Goal: Find specific fact: Find specific fact

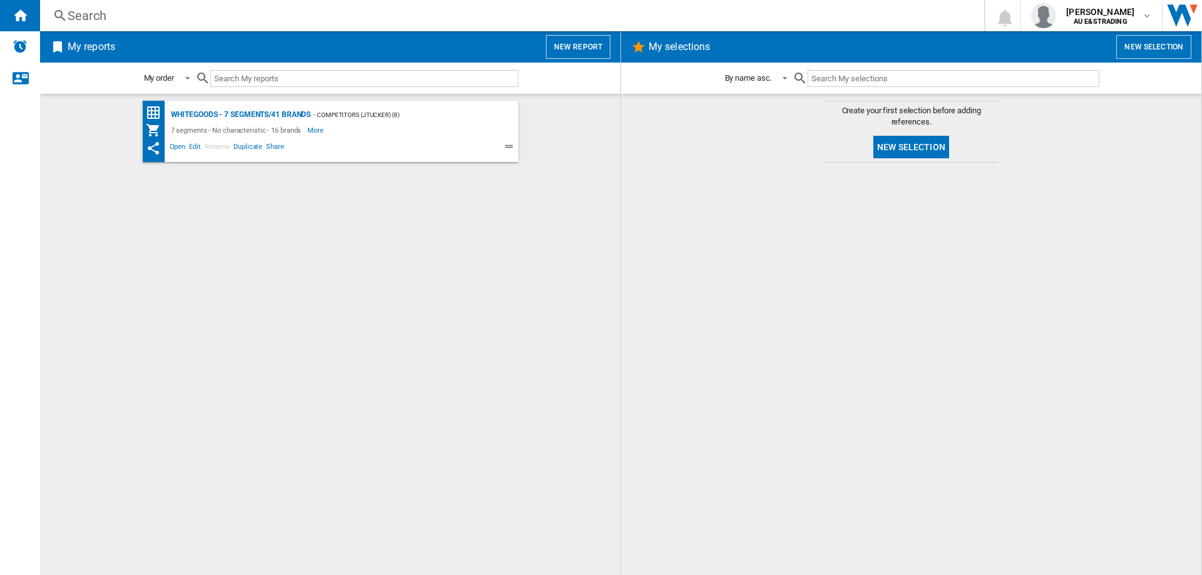
click at [167, 13] on div "Search" at bounding box center [510, 16] width 884 height 18
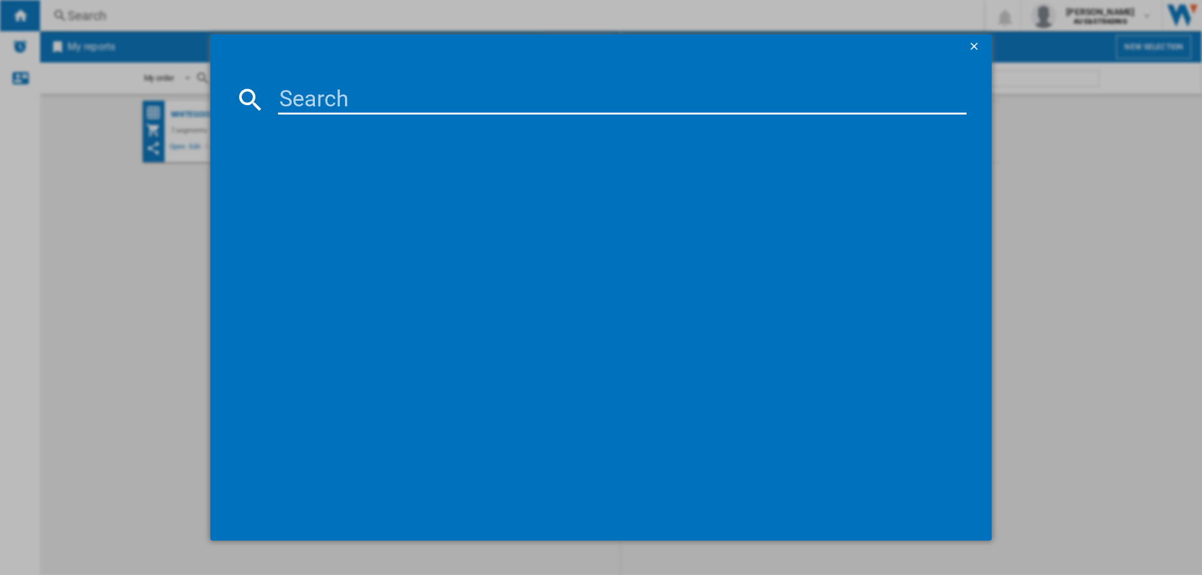
paste input "WL8058G1"
type input "WL8058G1"
